Goal: Task Accomplishment & Management: Complete application form

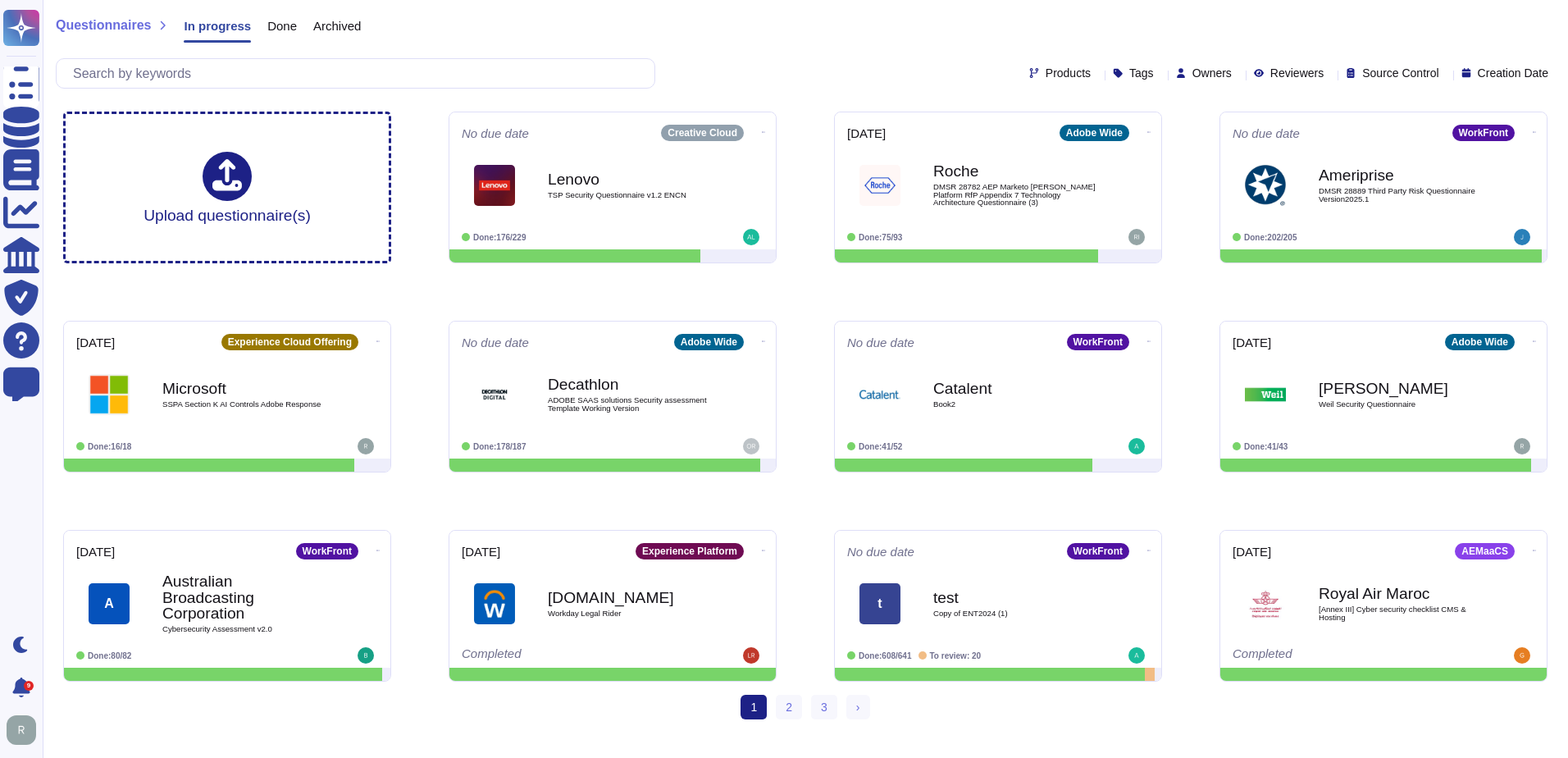
click at [833, 64] on div "Products Tags Owners Reviewers Source Control Creation Date" at bounding box center [805, 73] width 1499 height 31
click at [1199, 72] on div "Owners" at bounding box center [1207, 74] width 62 height 12
type input "[PERSON_NAME]"
click at [1287, 156] on div "[PERSON_NAME]" at bounding box center [1273, 151] width 124 height 15
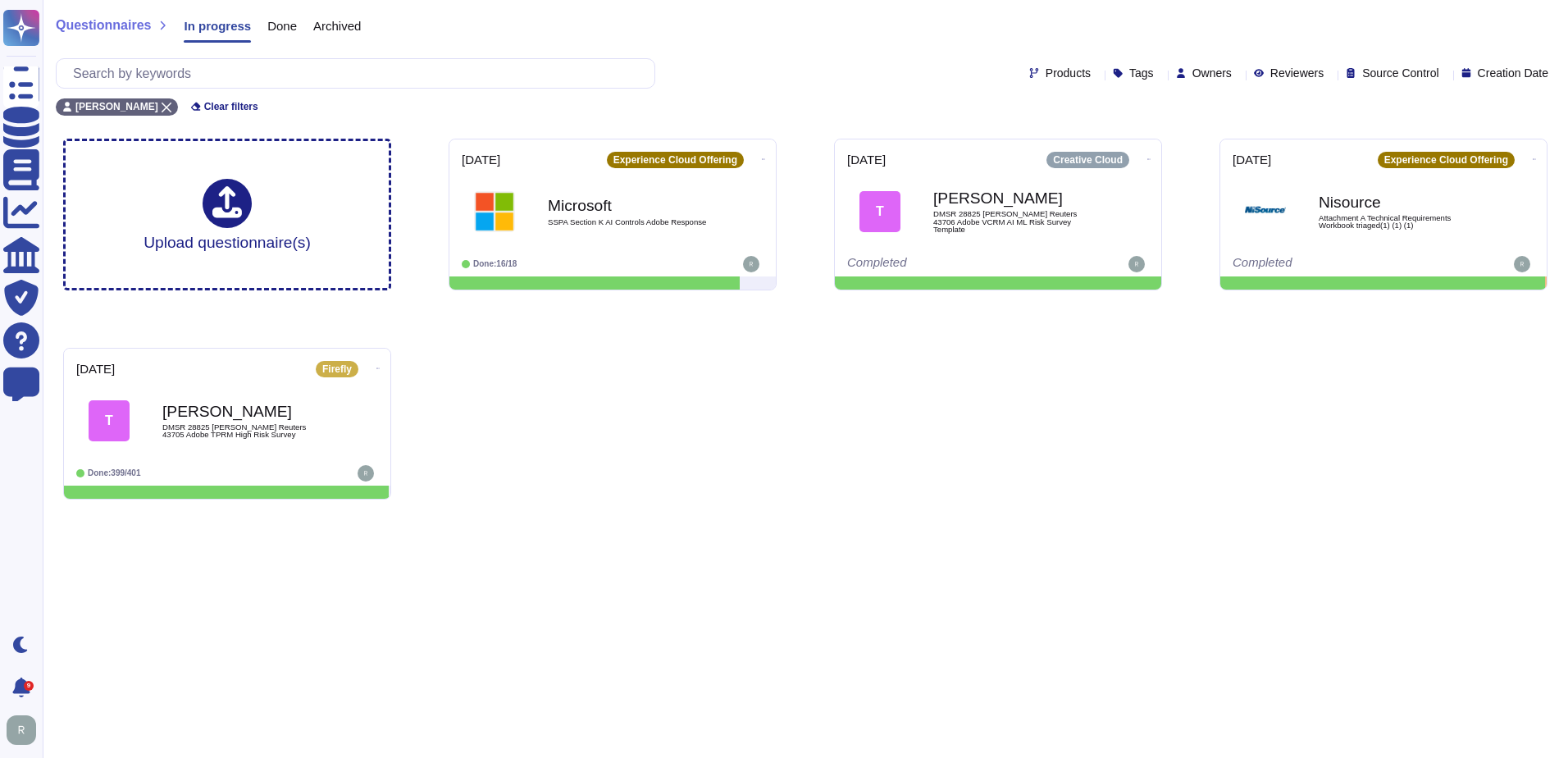
click at [741, 68] on div "Products Tags Owners Reviewers Source Control Creation Date" at bounding box center [805, 73] width 1499 height 31
click at [646, 208] on b "Microsoft" at bounding box center [629, 206] width 166 height 16
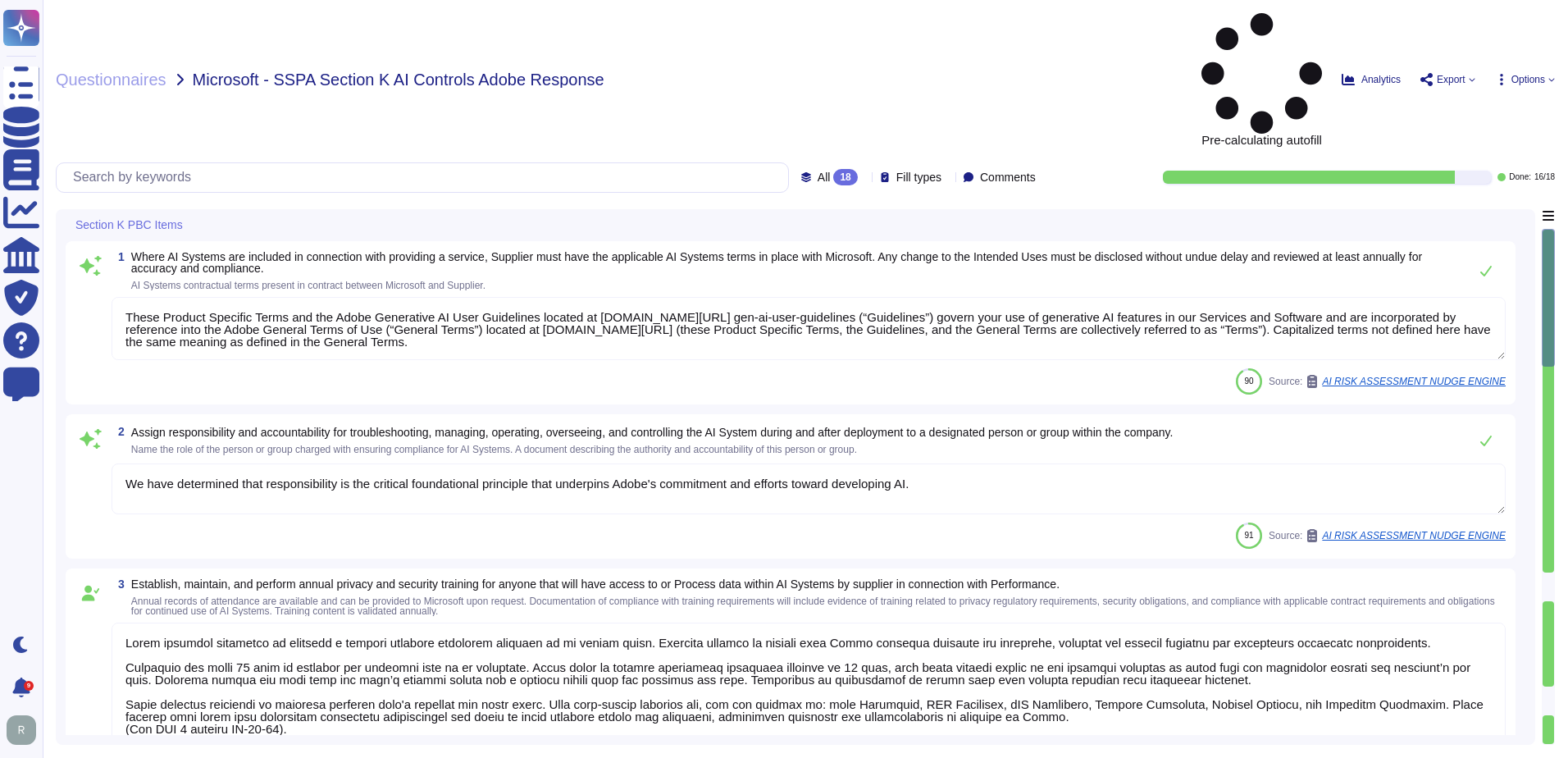
type textarea "These Product Specific Terms and the Adobe Generative AI User Guidelines locate…"
type textarea "We have determined that responsibility is the critical foundational principle t…"
type textarea "Lorem ipsumdol sitametco ad elitsedd e tempori utlabore etdolorem aliquaen ad m…"
type textarea "Adobe provides notice in accordance with applicable law for confirmed breaches …"
type textarea "Adobe conducts a penetration test annually and before every major release. For …"
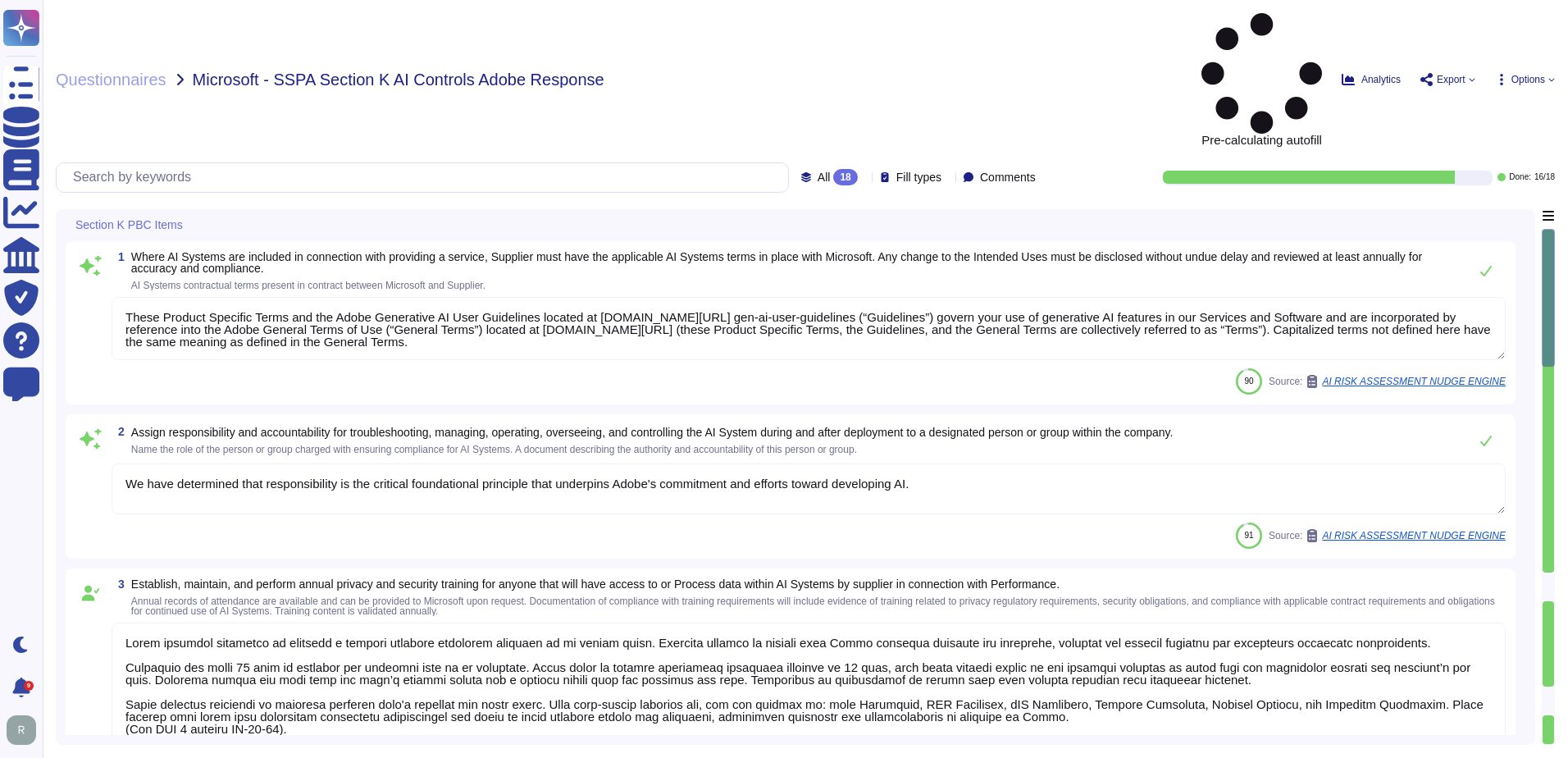
type textarea "Adobe has deployed governance processes to evaluate and track the performance o…"
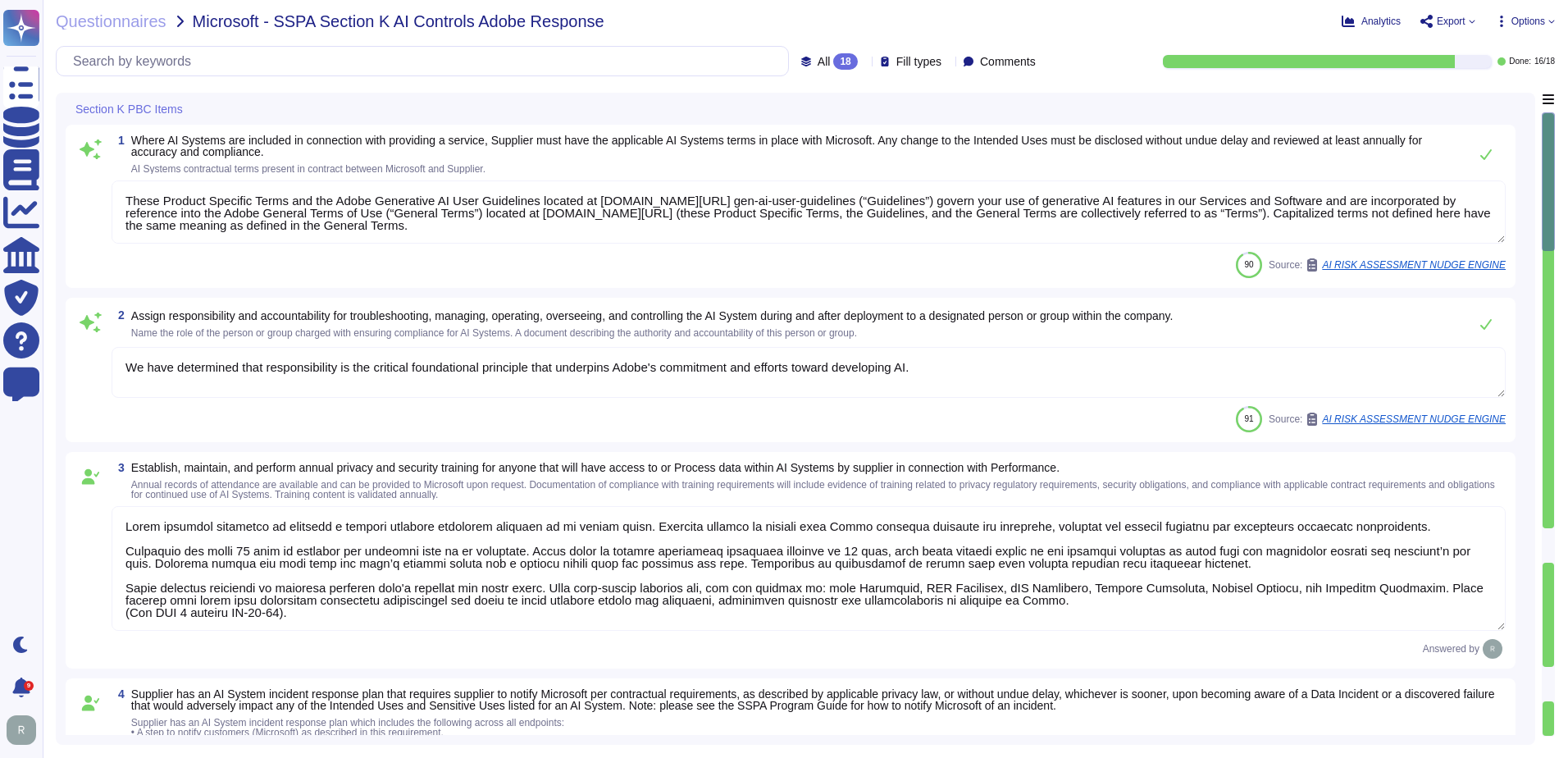
click at [1546, 542] on div at bounding box center [1548, 545] width 11 height 34
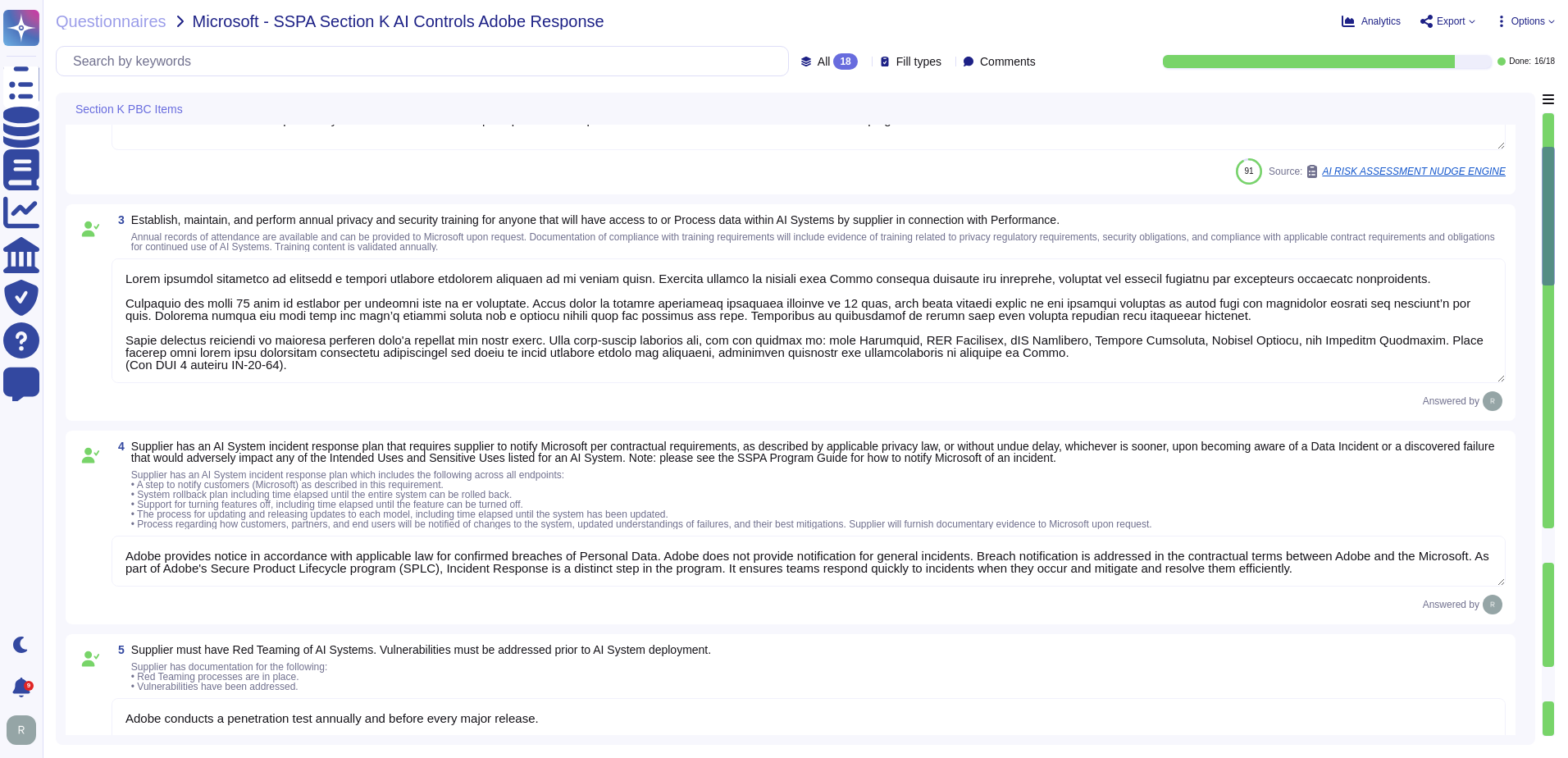
type textarea "Adobe provides Intended Uses Transparency disclosures through its AI Ethics Pri…"
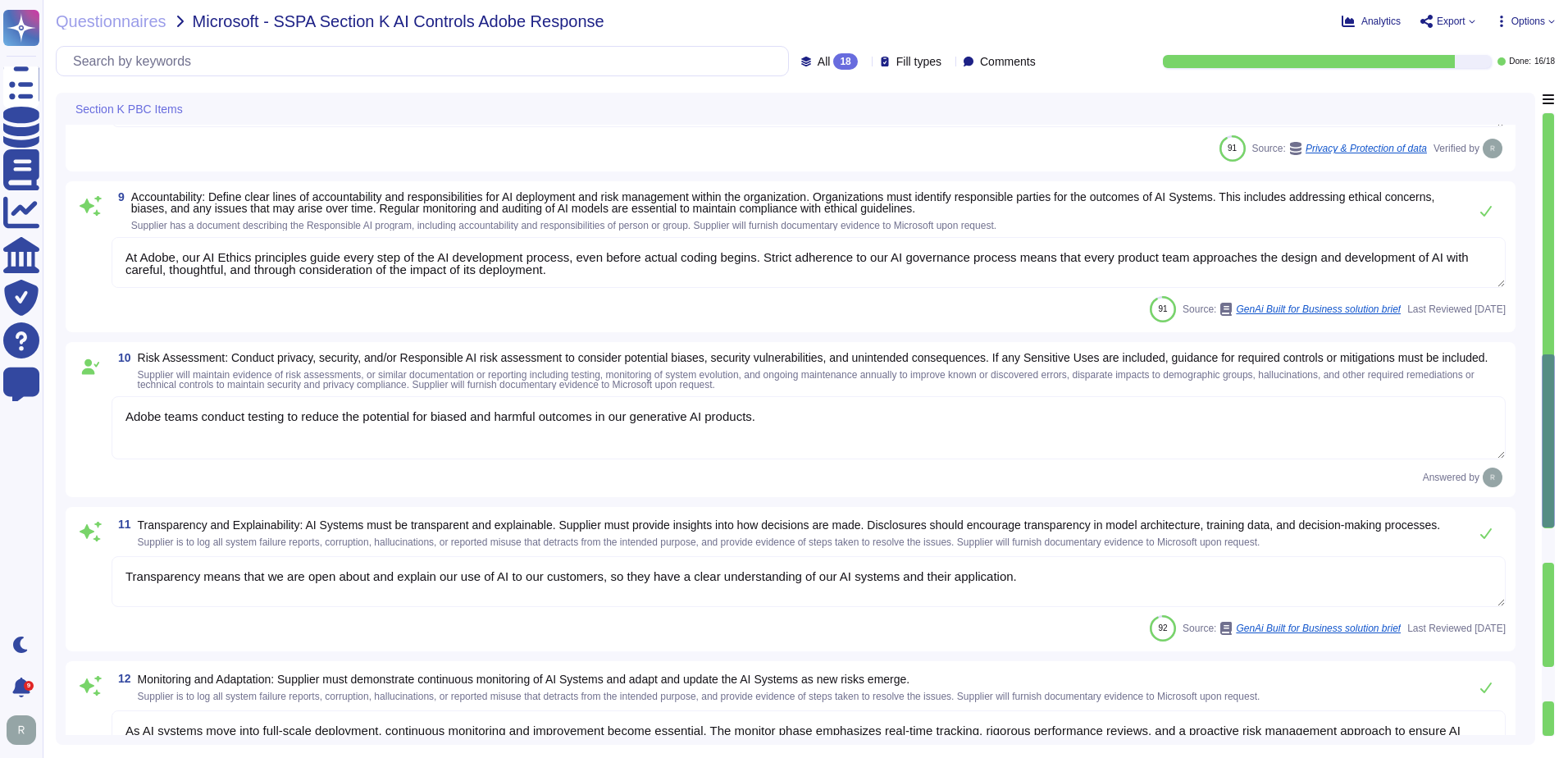
type textarea "Please see Sales Legal for information regarding legal agreements in contracts."
type textarea "At Adobe, our AI Ethics principles guide every step of the AI development proce…"
type textarea "Adobe teams conduct testing to reduce the potential for biased and harmful outc…"
type textarea "Transparency means that we are open about and explain our use of AI to our cust…"
type textarea "As AI systems move into full-scale deployment, continuous monitoring and improv…"
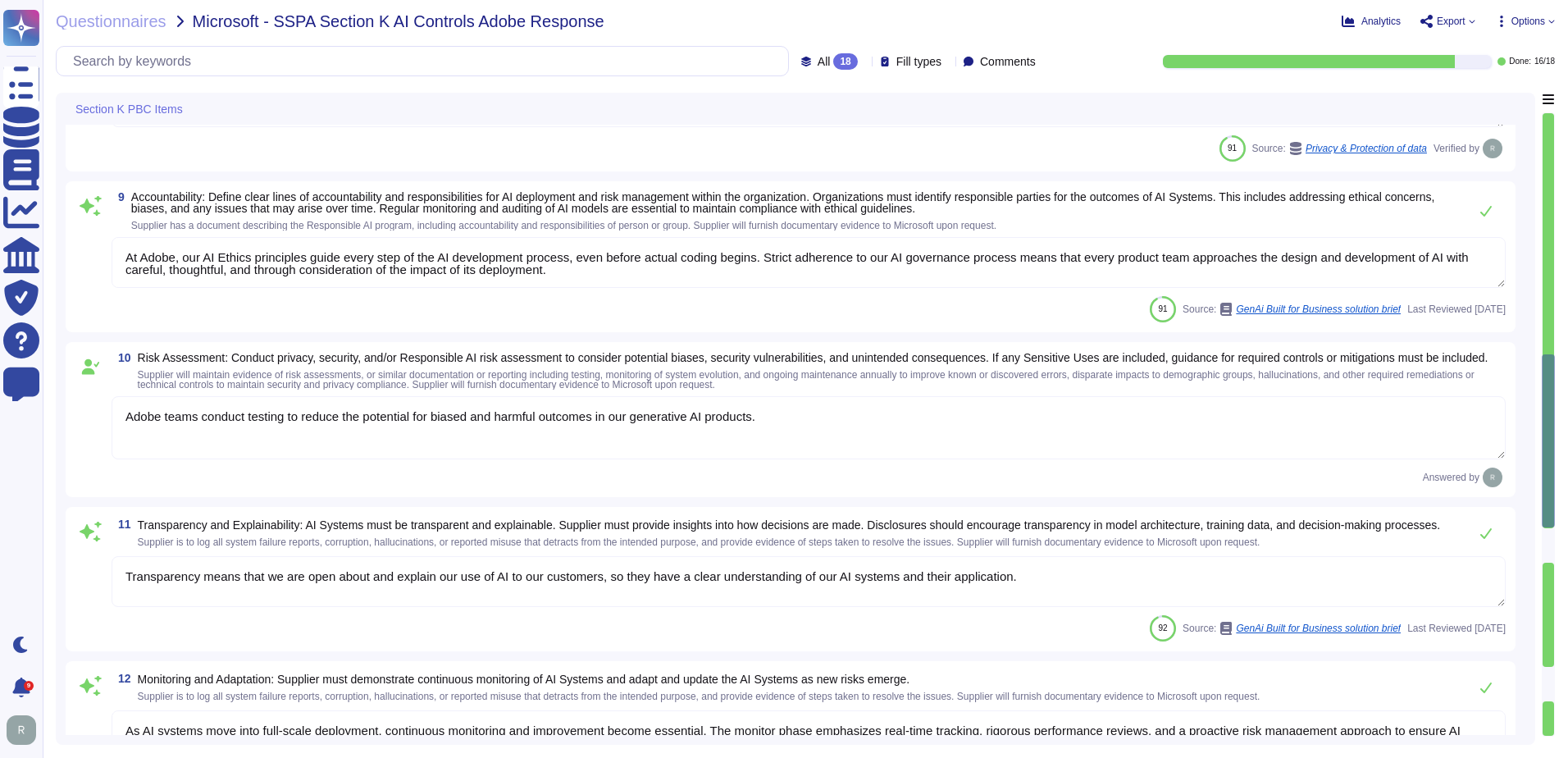
type textarea "Customer-impacting product and system changes are publicly communicated on the …"
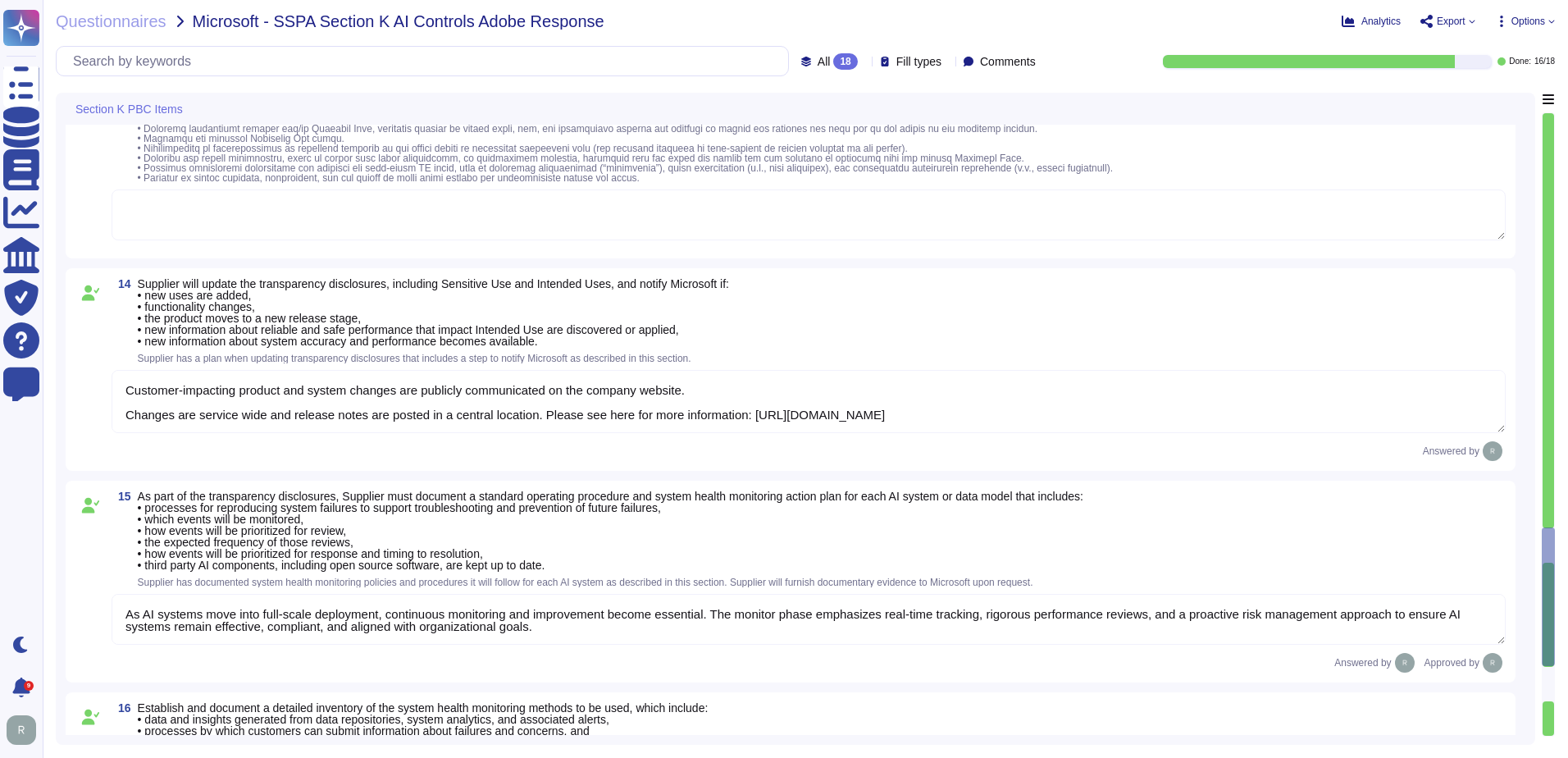
type textarea "As AI systems move into full-scale deployment, continuous monitoring and improv…"
type textarea "The Adobe products and services' operation teams define and implement a set of …"
type textarea "Adobe employs specific mechanisms to measure and address bias in AI results. Ad…"
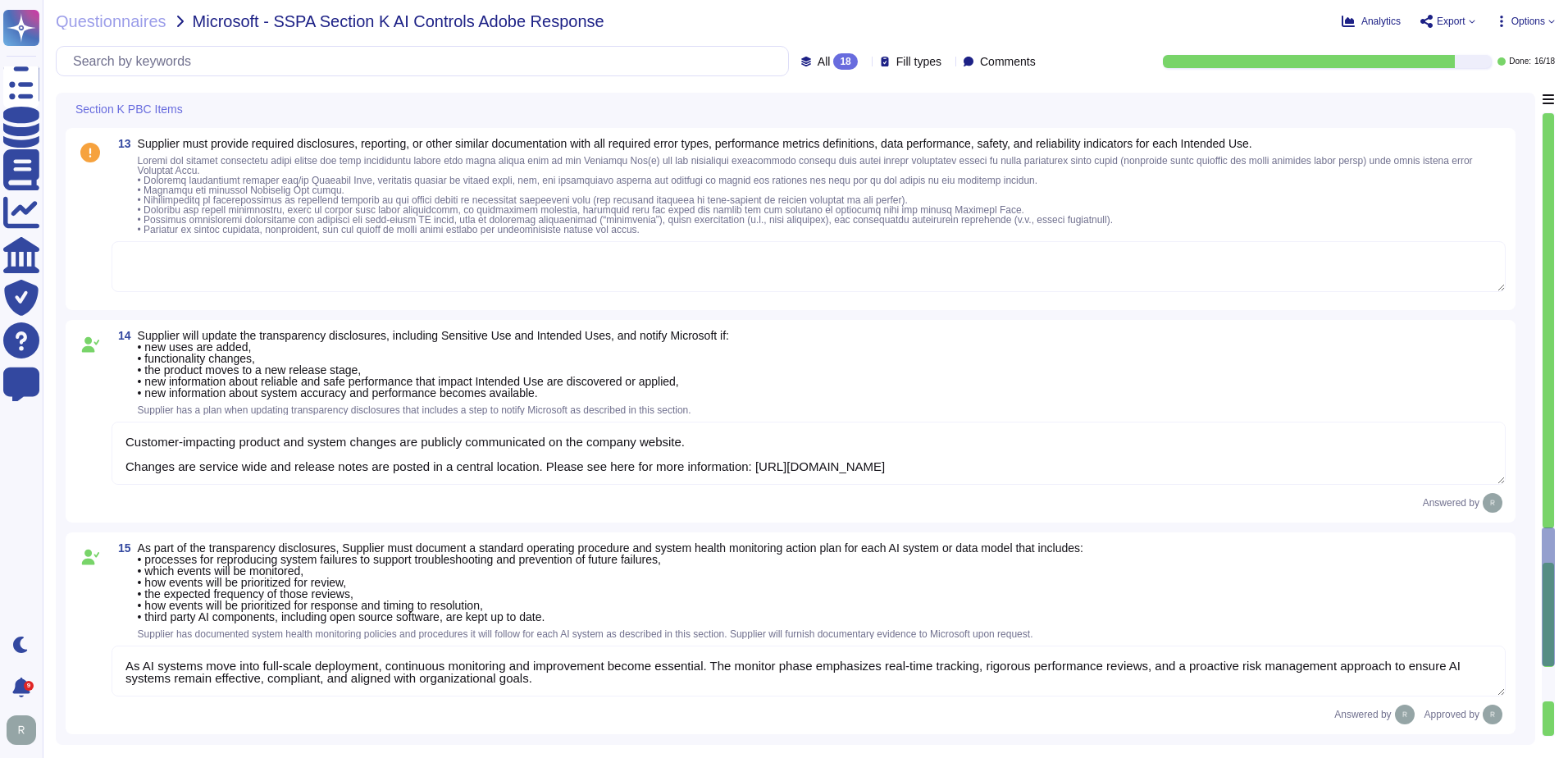
scroll to position [2052, 0]
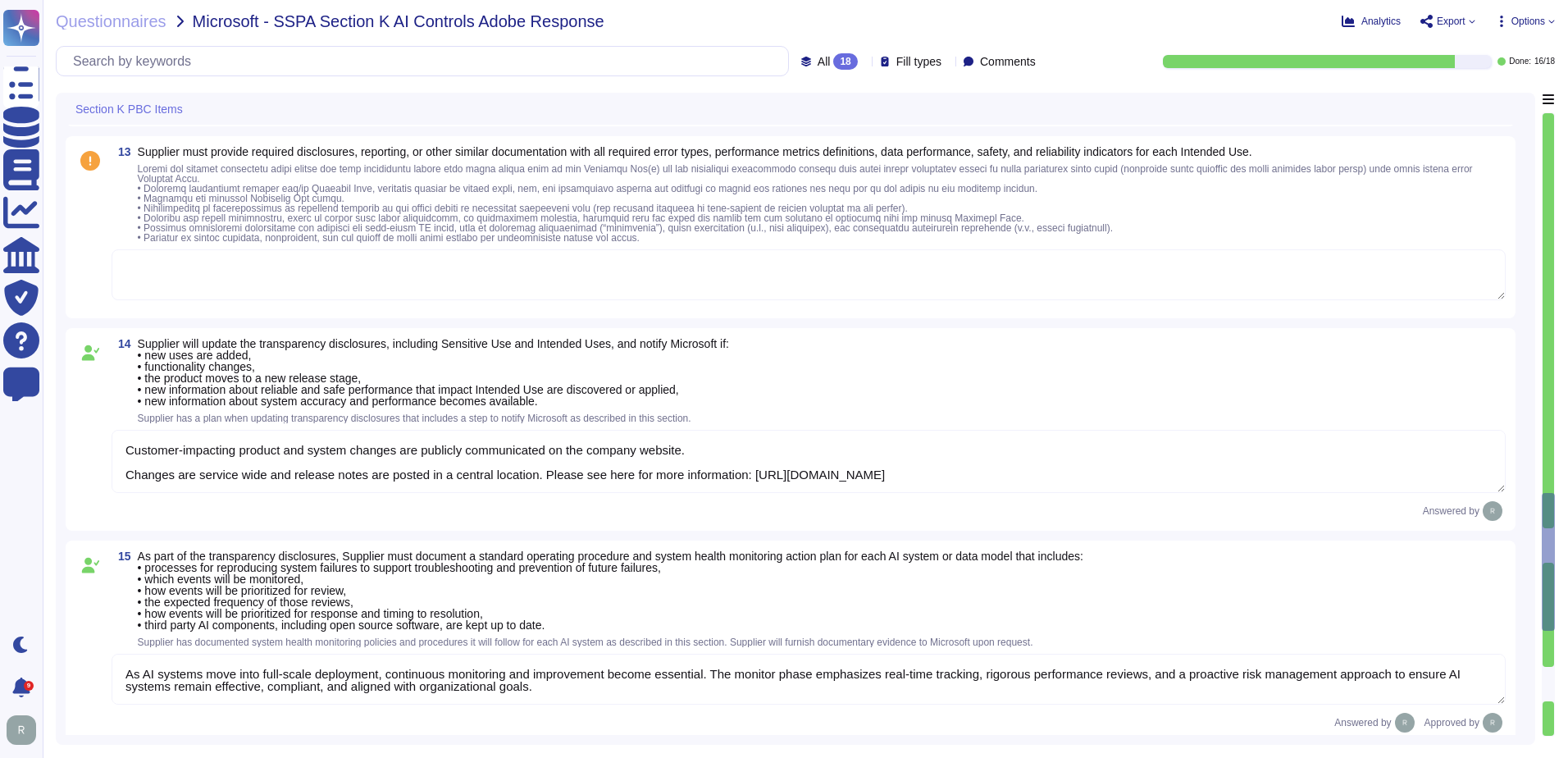
click at [388, 289] on textarea at bounding box center [809, 275] width 1395 height 51
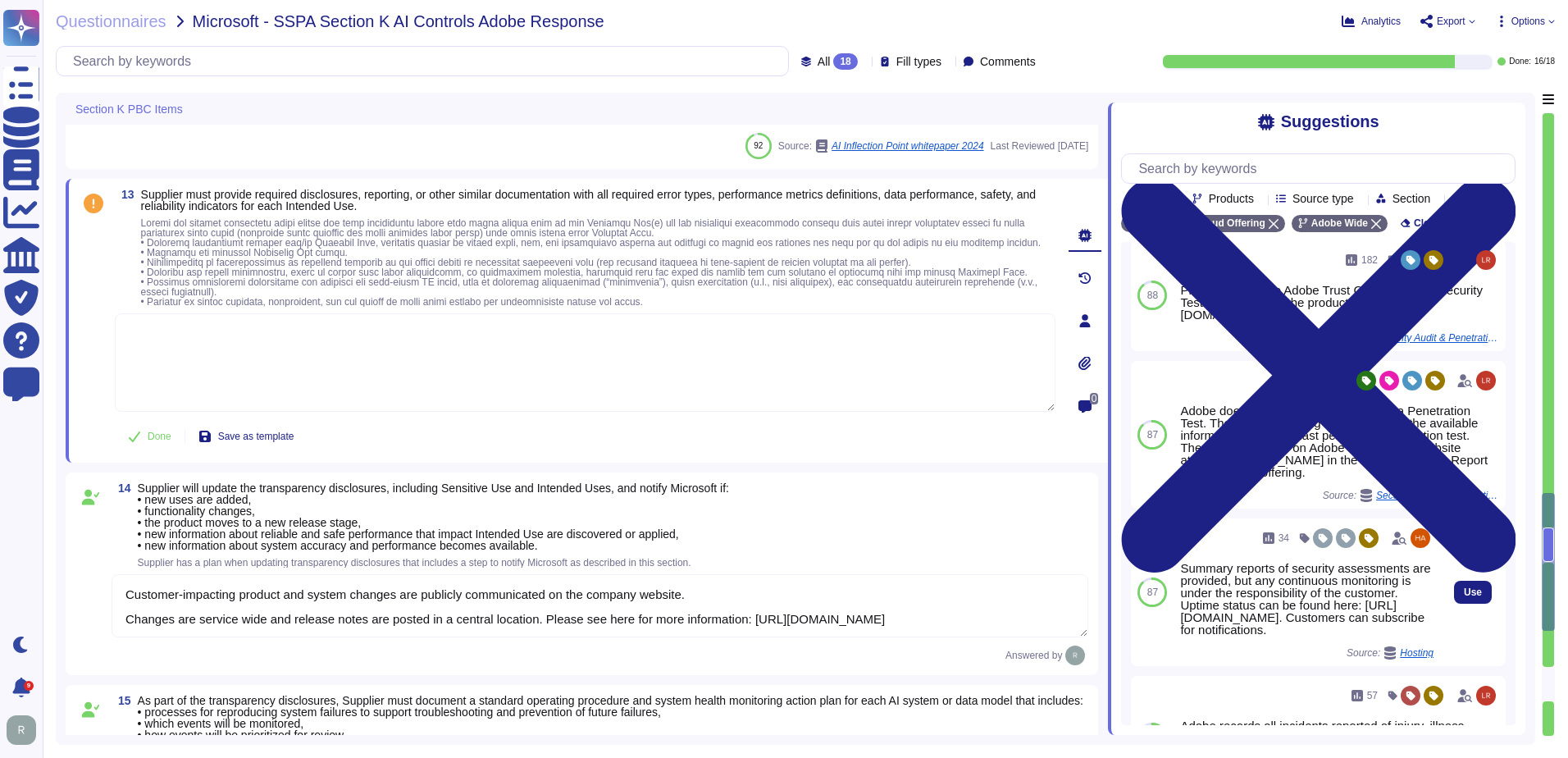
scroll to position [0, 0]
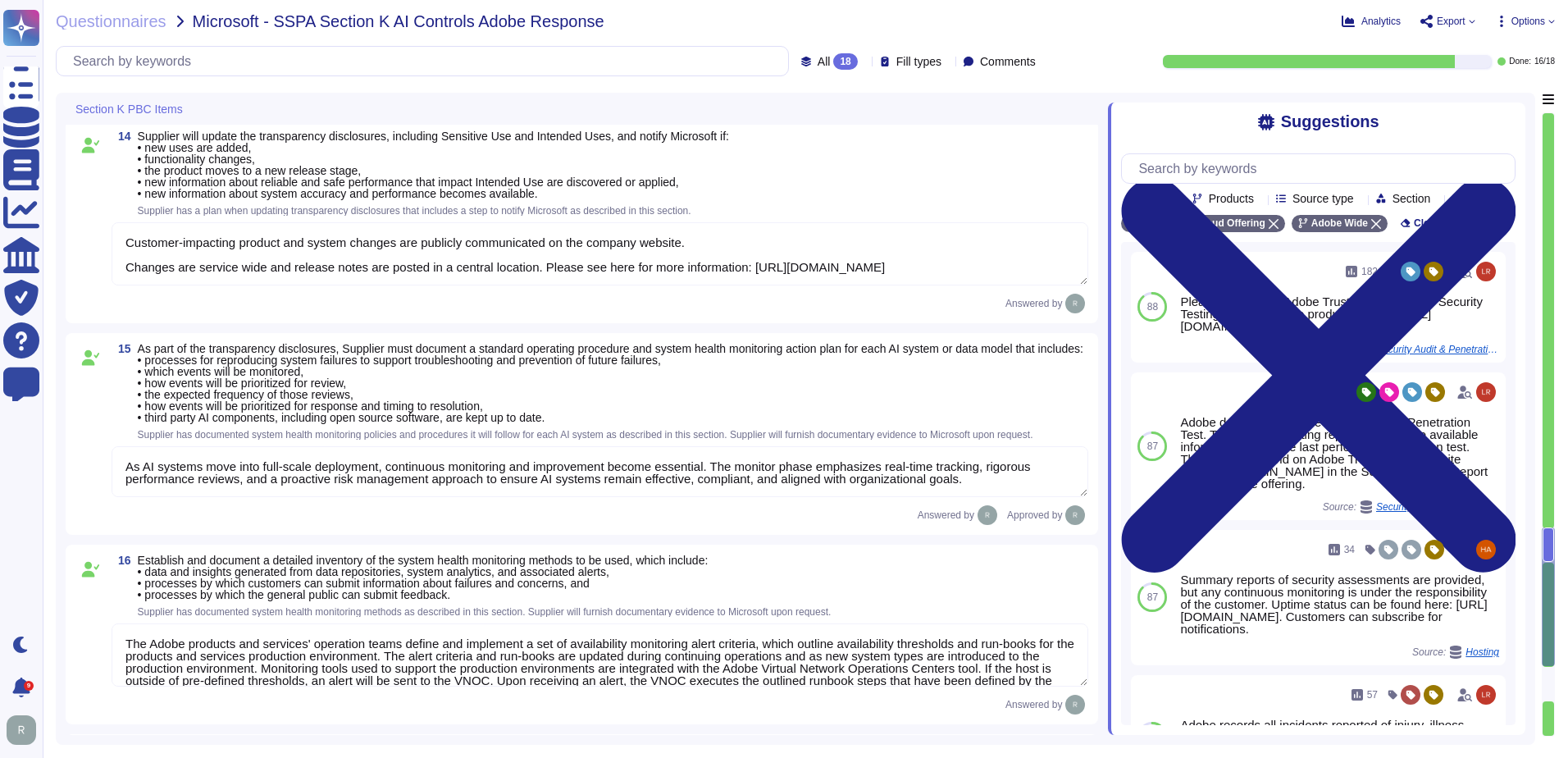
type textarea "Adobe employs specific mechanisms to measure and address bias in AI results. Ad…"
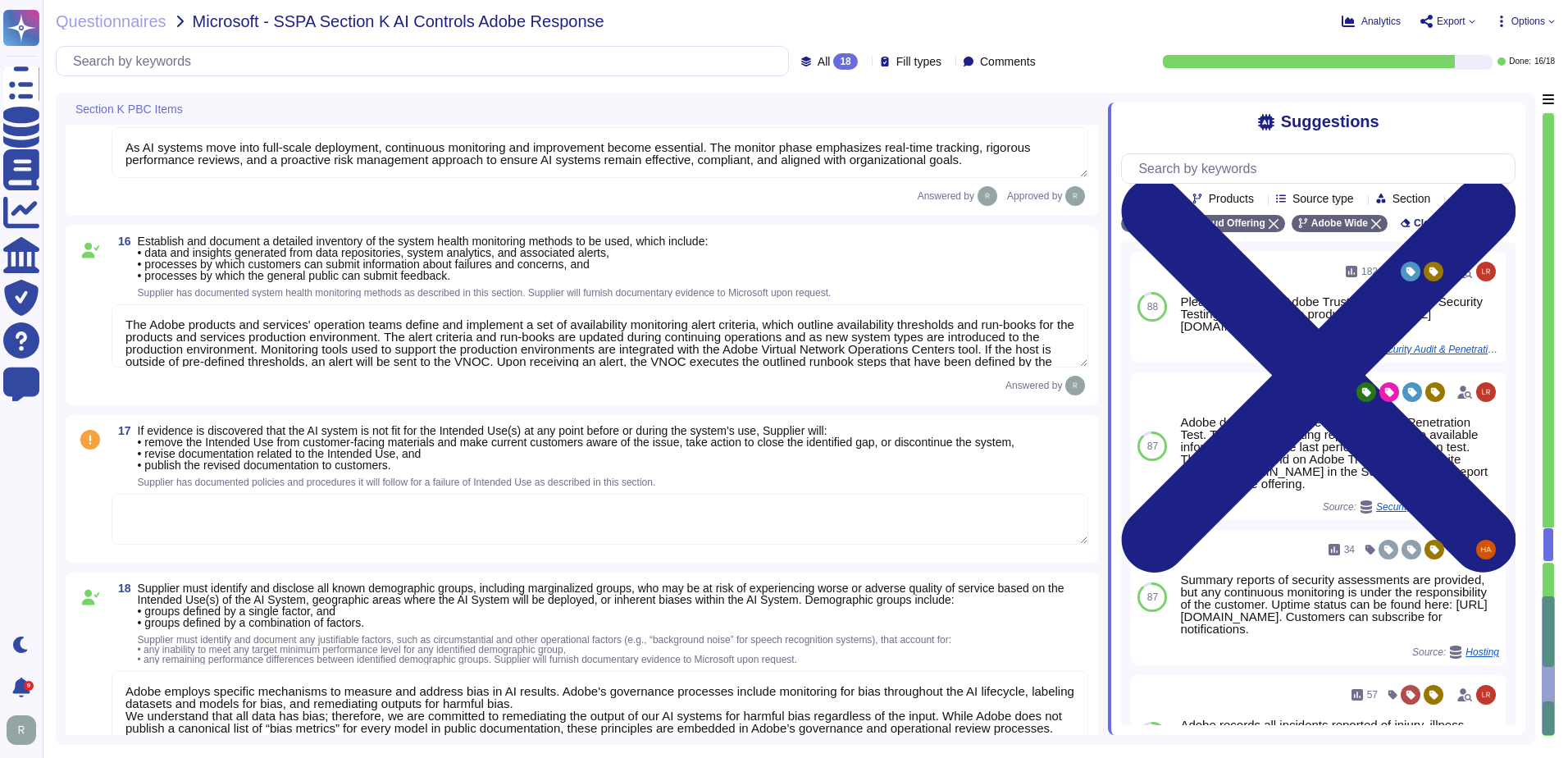
scroll to position [2757, 0]
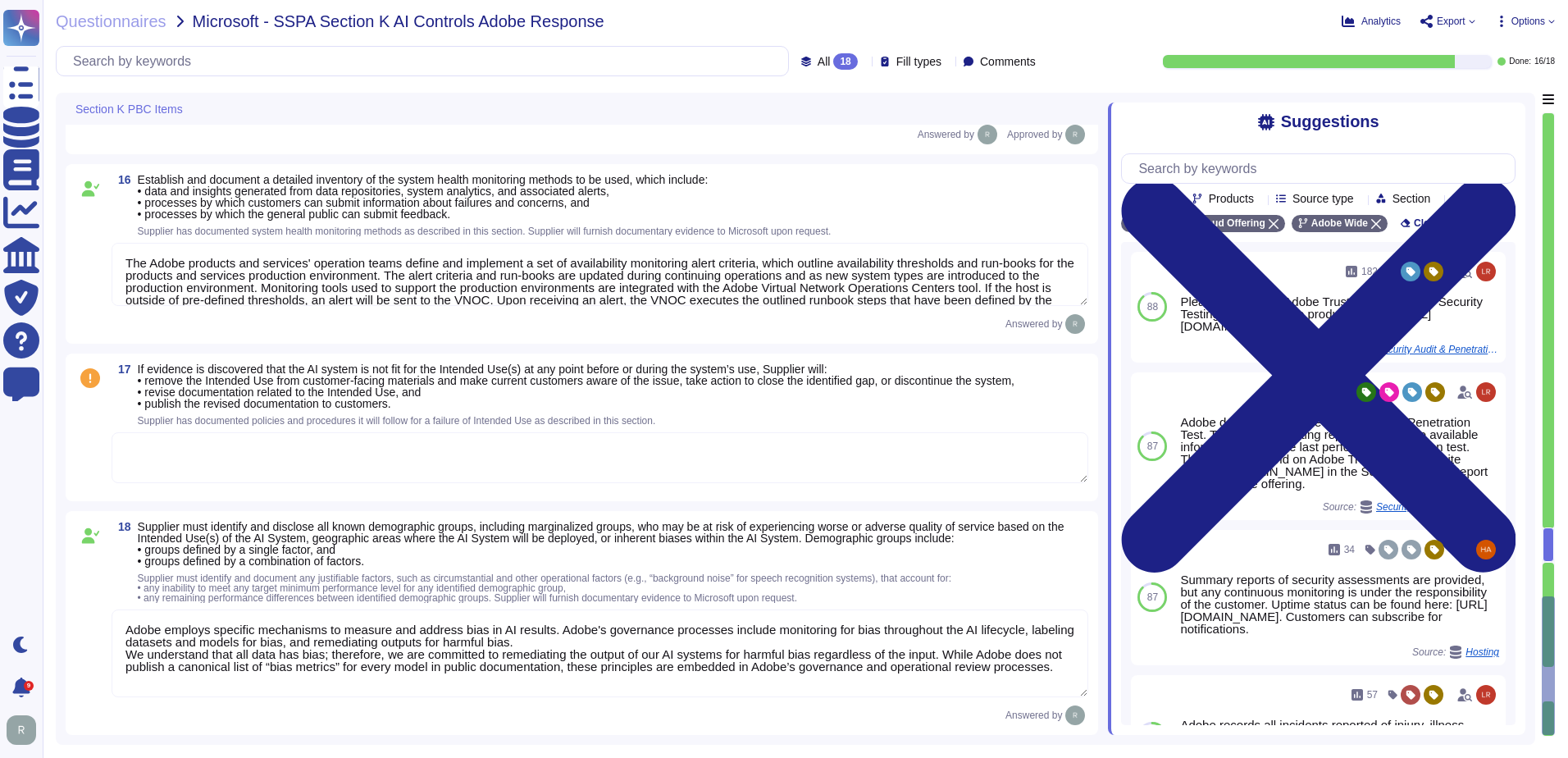
click at [338, 469] on textarea at bounding box center [600, 458] width 977 height 51
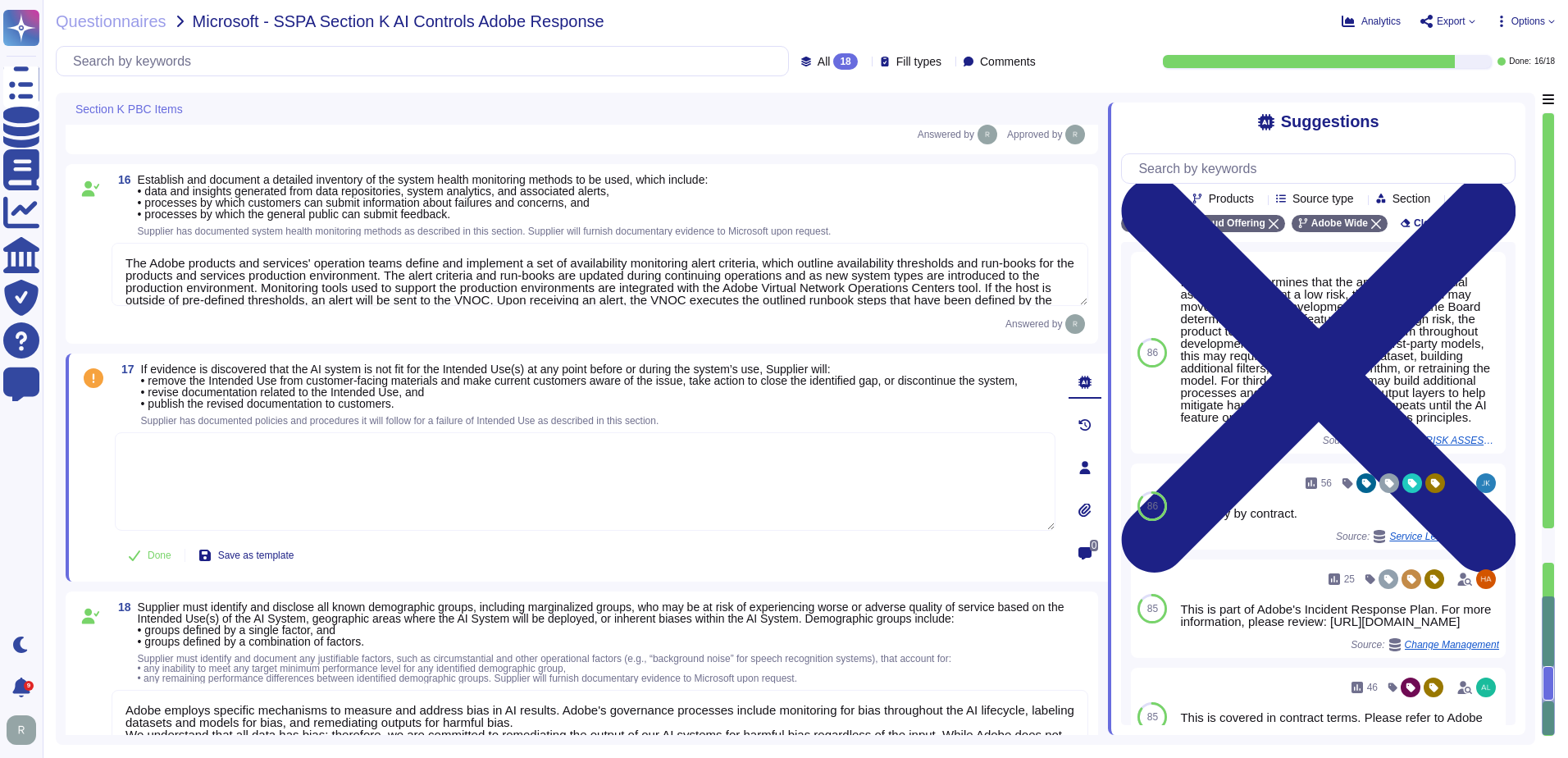
scroll to position [2558, 0]
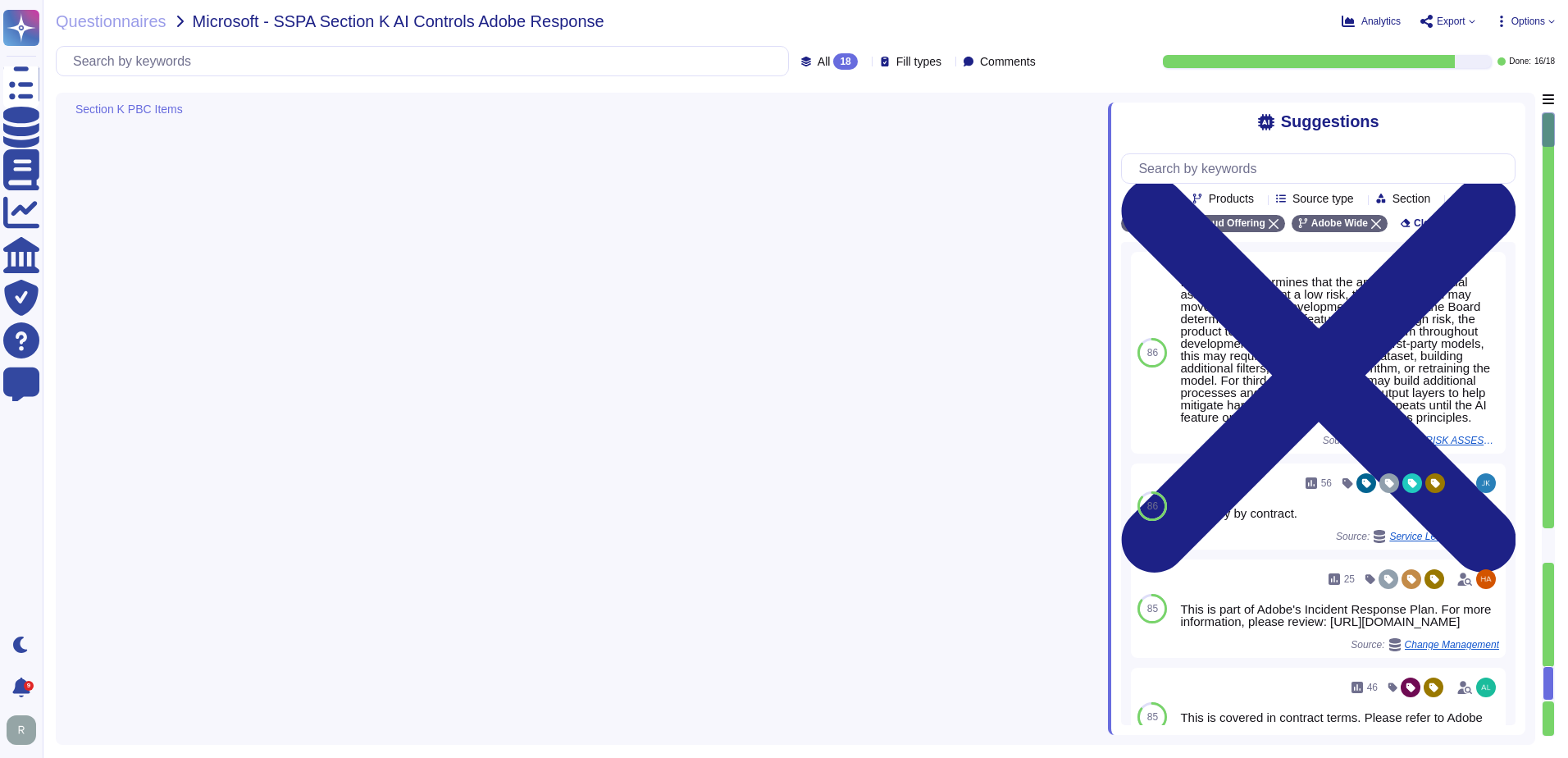
type textarea "These Product Specific Terms and the Adobe Generative AI User Guidelines locate…"
type textarea "We have determined that responsibility is the critical foundational principle t…"
type textarea "Lorem ipsumdol sitametco ad elitsedd e tempori utlabore etdolorem aliquaen ad m…"
type textarea "Adobe provides notice in accordance with applicable law for confirmed breaches …"
type textarea "Adobe conducts a penetration test annually and before every major release. For …"
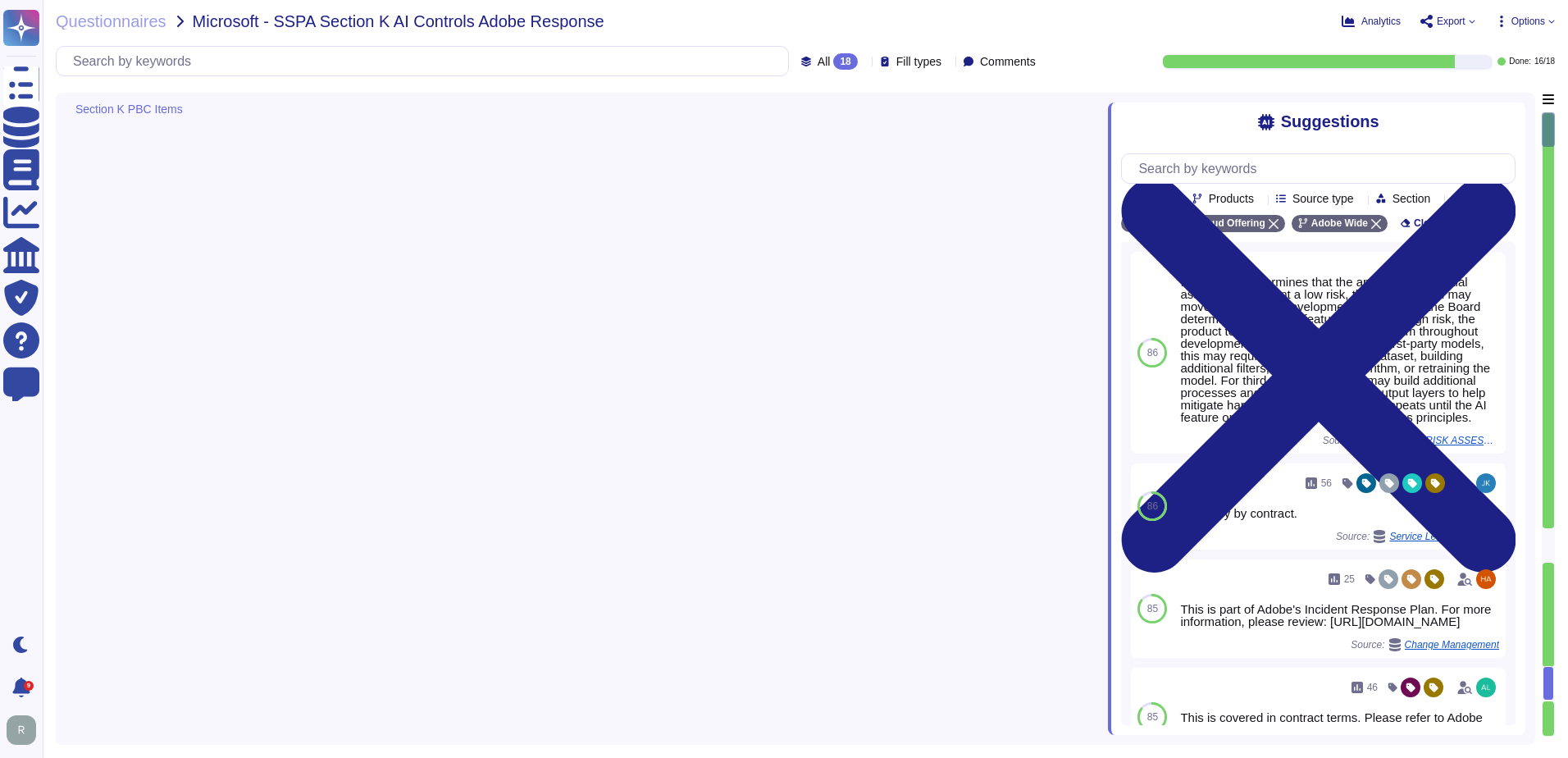
scroll to position [0, 0]
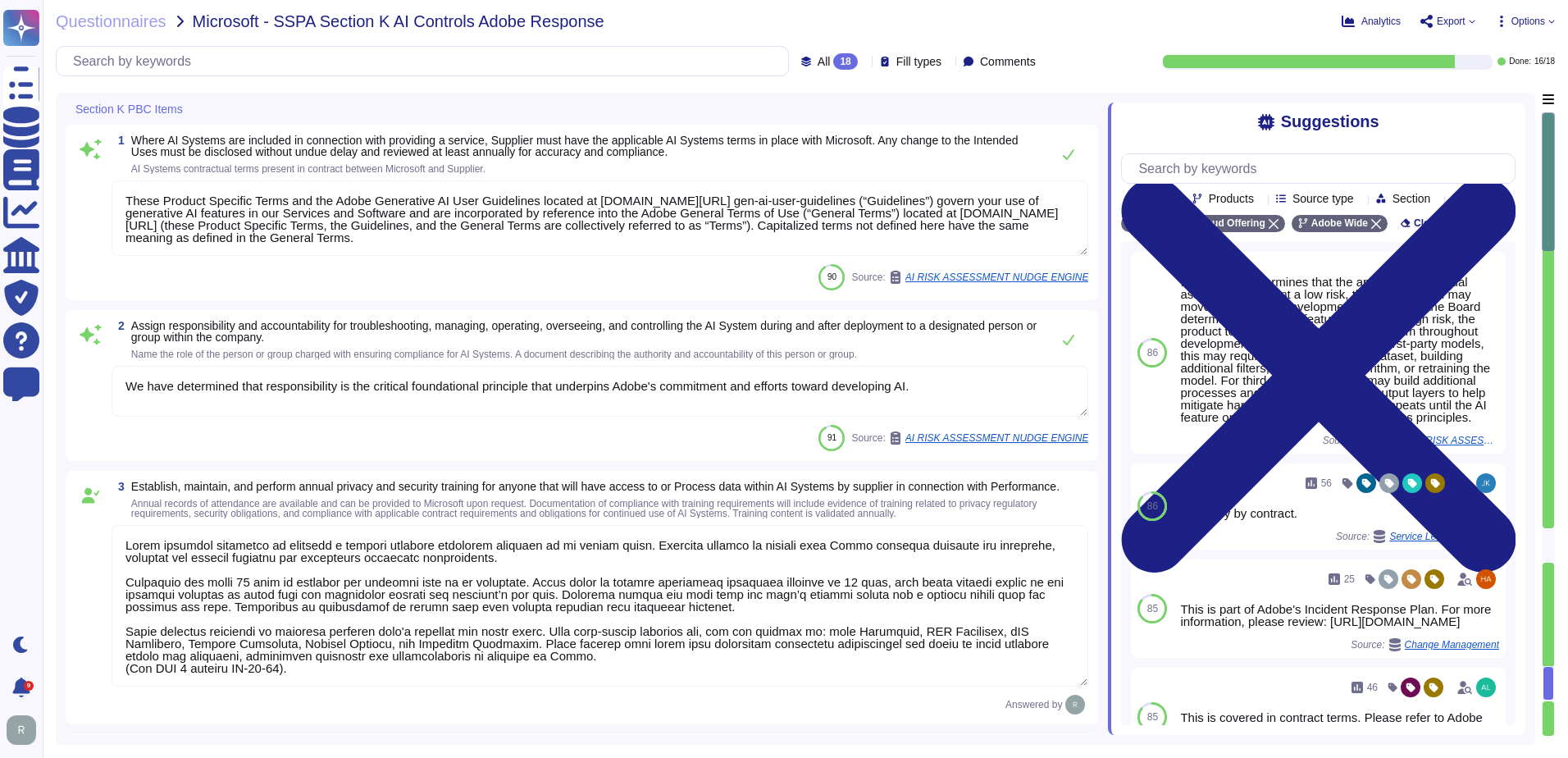
click at [1466, 26] on span "Export" at bounding box center [1448, 21] width 55 height 13
click at [1480, 99] on p "Download" at bounding box center [1509, 122] width 58 height 46
